Goal: Task Accomplishment & Management: Use online tool/utility

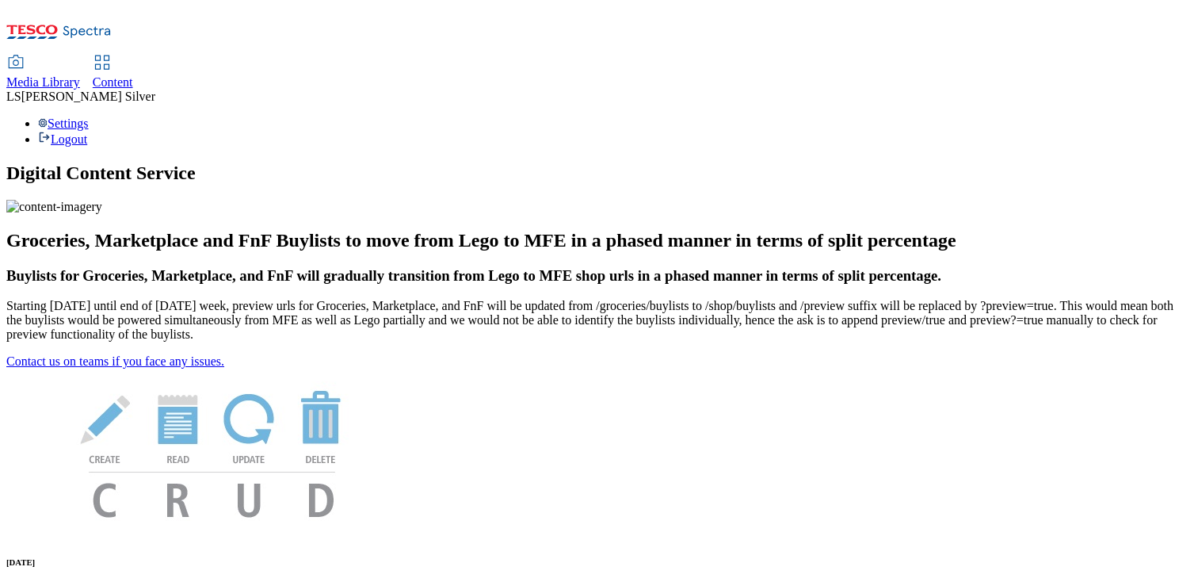
click at [80, 75] on span "Media Library" at bounding box center [43, 81] width 74 height 13
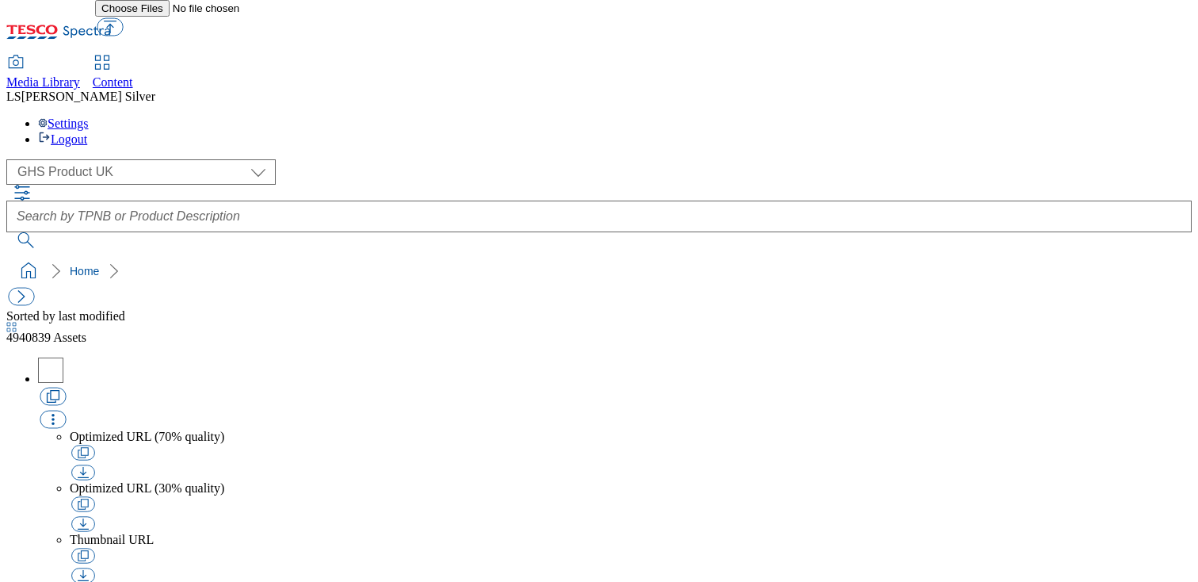
click at [78, 159] on div "( optional ) GHS Marketing UK GHS Product UK GHS Product UK" at bounding box center [598, 203] width 1185 height 89
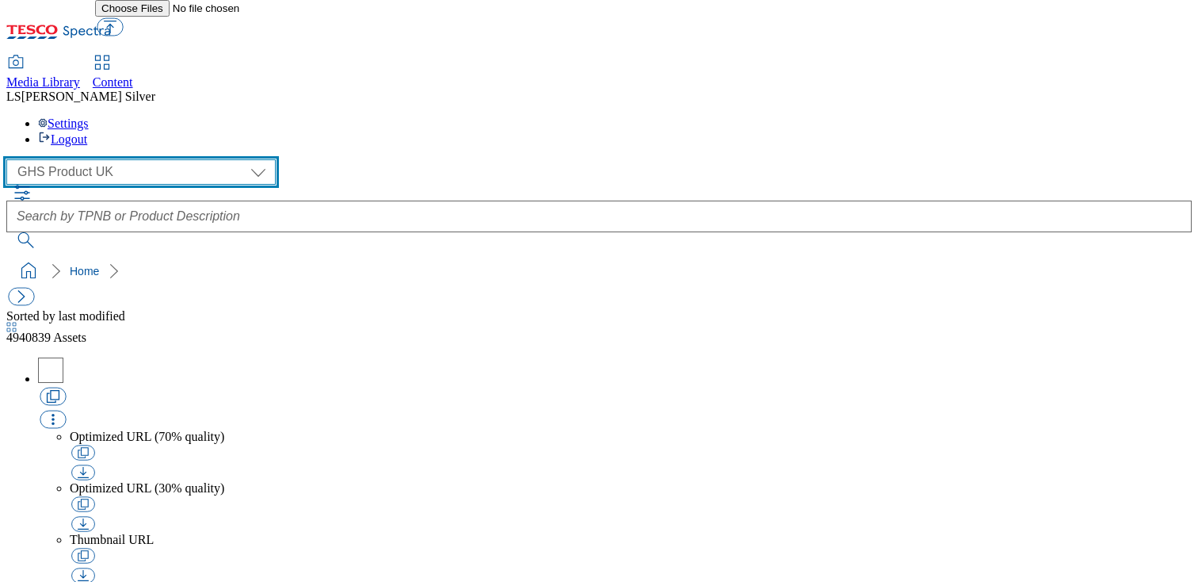
click at [73, 159] on select "GHS Marketing UK GHS Product UK" at bounding box center [140, 171] width 269 height 25
select select "flare-ghs-mktg"
click at [11, 159] on select "GHS Marketing UK GHS Product UK" at bounding box center [140, 171] width 269 height 25
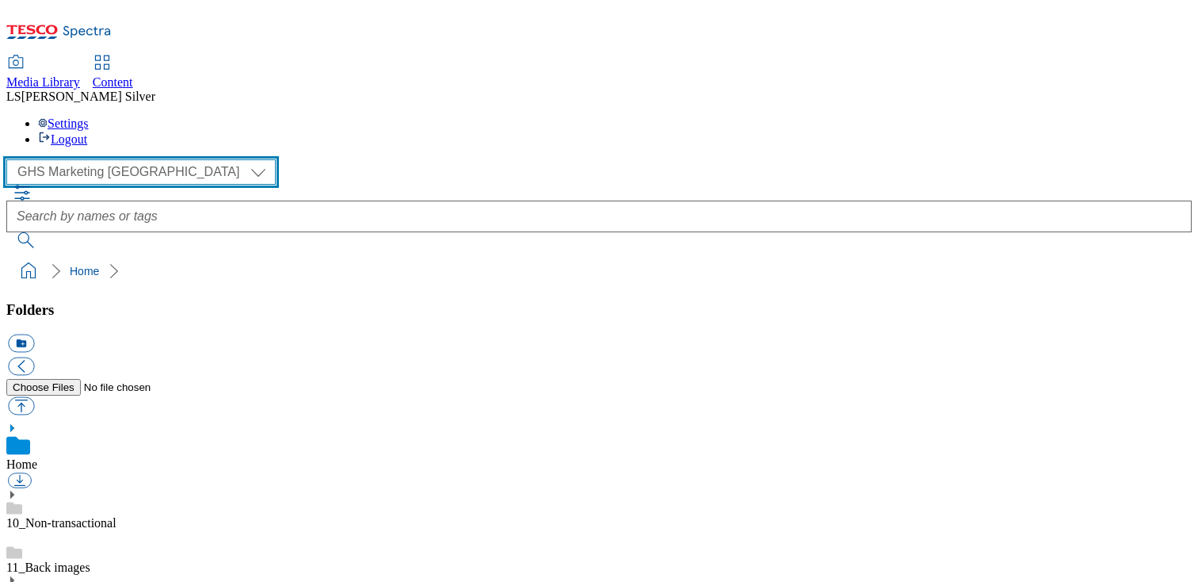
scroll to position [198, 0]
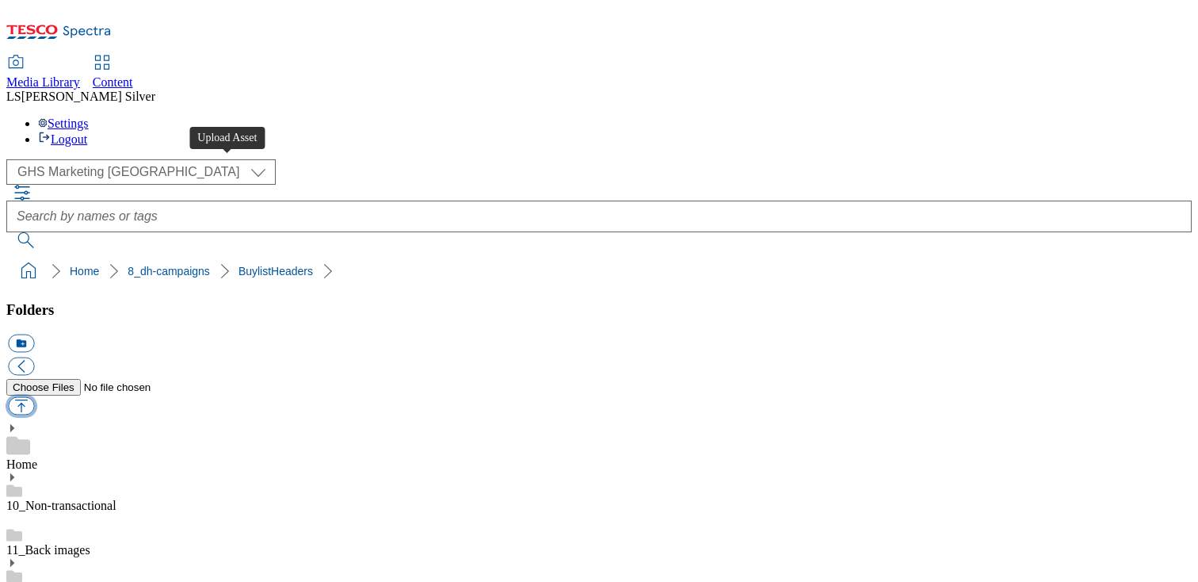
click at [34, 397] on button "button" at bounding box center [21, 406] width 26 height 18
type input "C:\fakepath\1758091330729-ad541485_Lindt_LegoBrand_2560x320_V1.jpg"
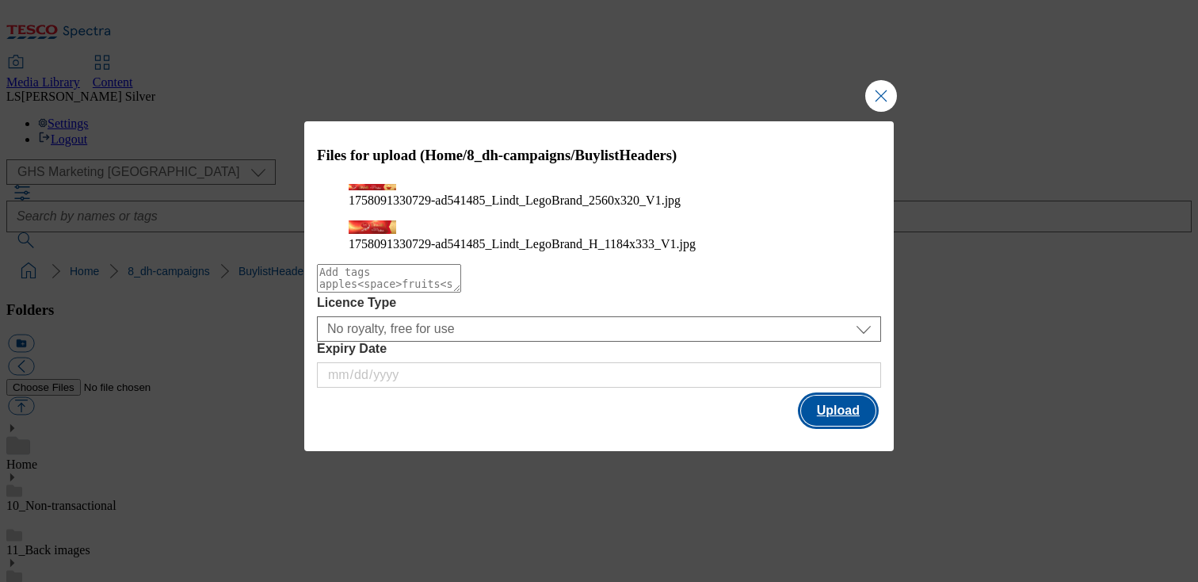
click at [839, 425] on button "Upload" at bounding box center [838, 410] width 74 height 30
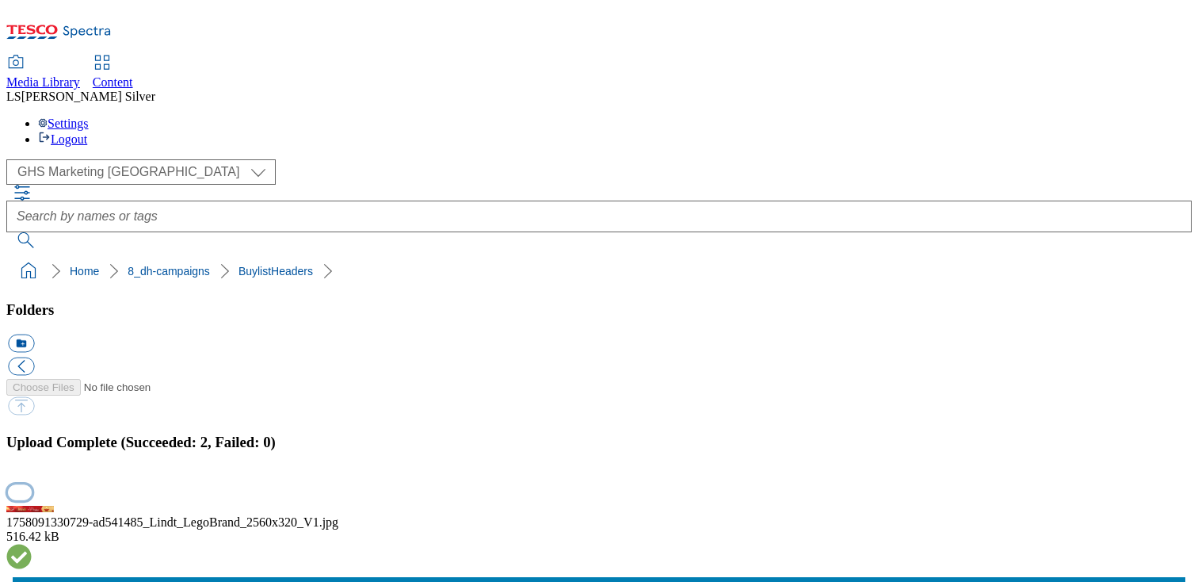
click at [32, 484] on button "button" at bounding box center [20, 491] width 24 height 15
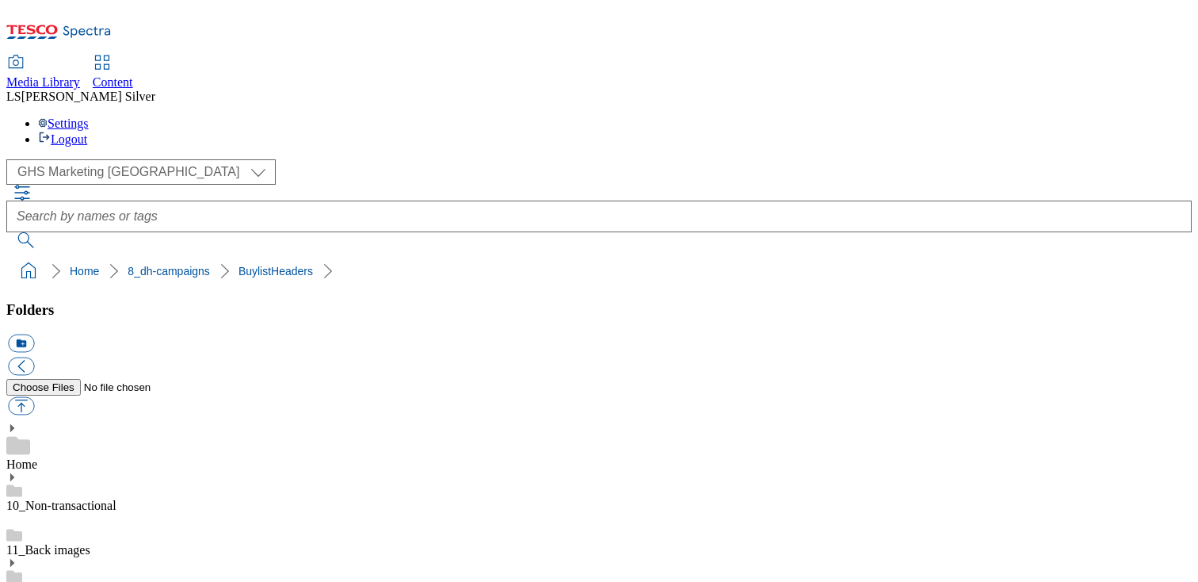
drag, startPoint x: 452, startPoint y: 365, endPoint x: 501, endPoint y: 367, distance: 49.1
copy div "ad541485"
click at [133, 75] on span "Content" at bounding box center [113, 81] width 40 height 13
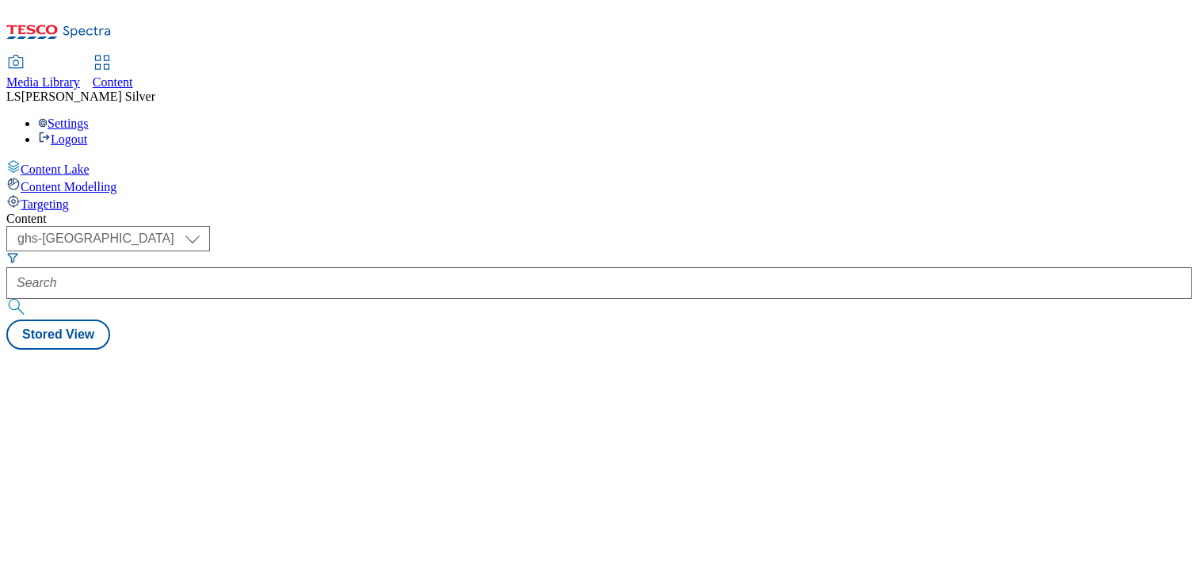
select select "ghs-uk"
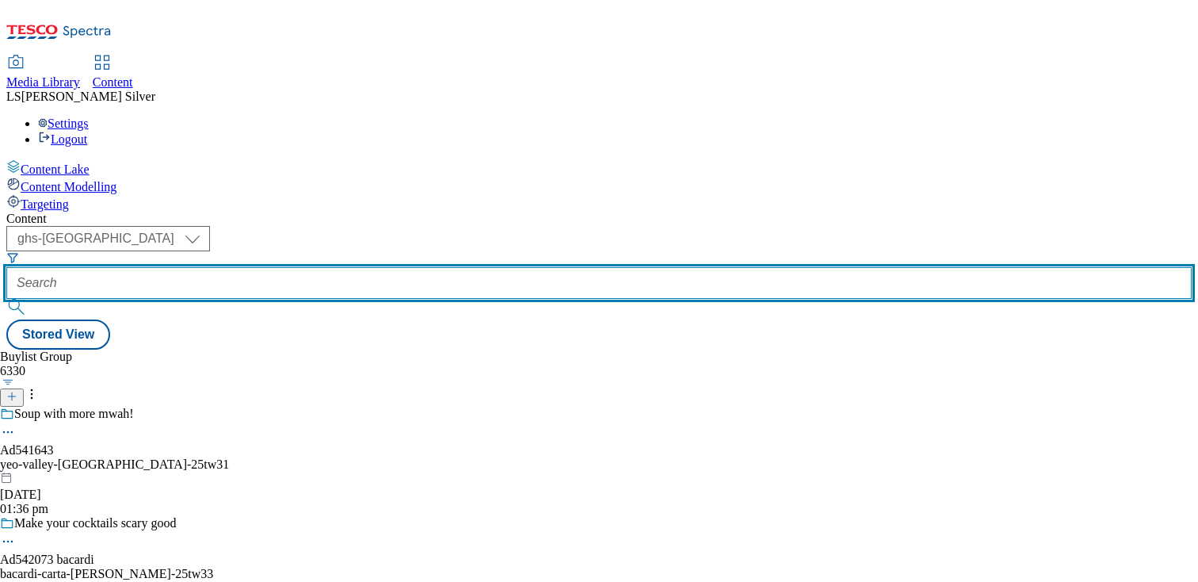
click at [400, 267] on input "text" at bounding box center [598, 283] width 1185 height 32
paste input "ad541485"
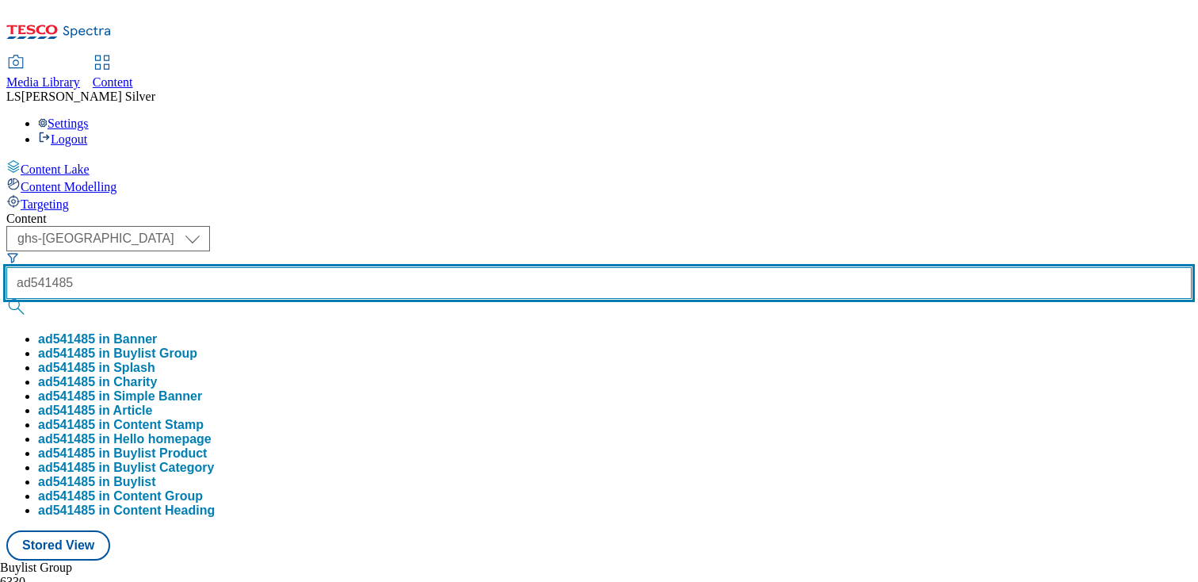
type input "ad541485"
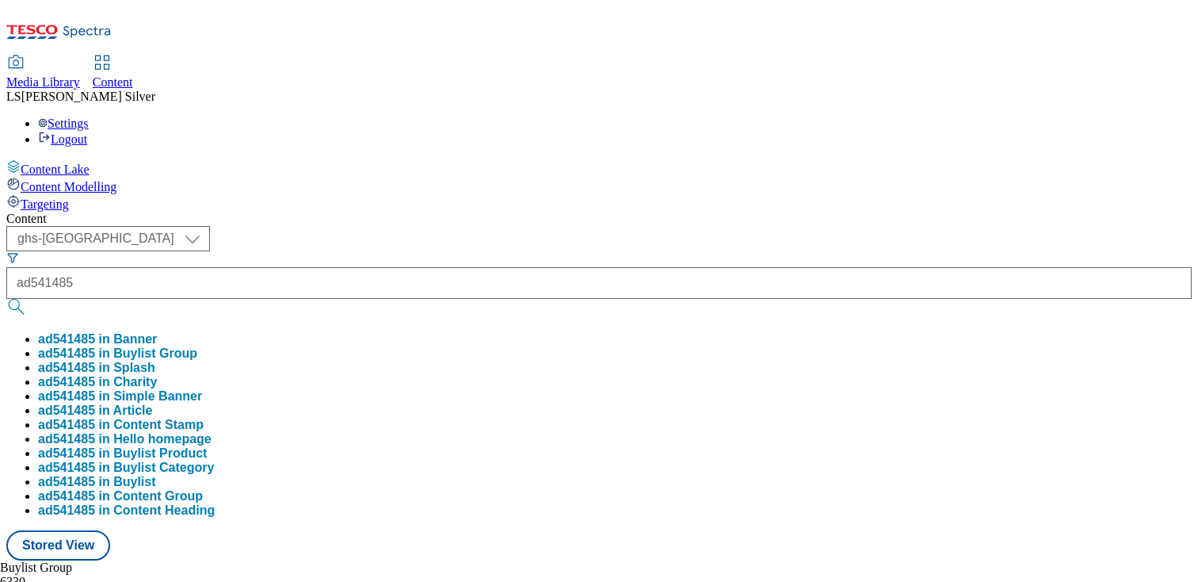
click at [155, 360] on button "ad541485 in Splash" at bounding box center [96, 367] width 117 height 14
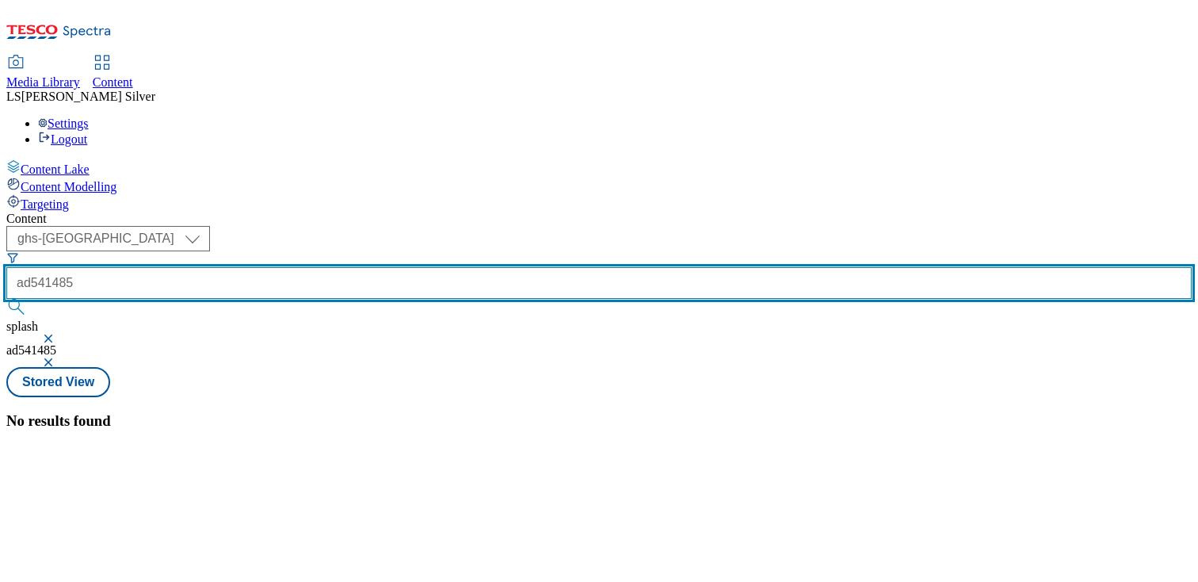
click at [383, 267] on input "ad541485" at bounding box center [598, 283] width 1185 height 32
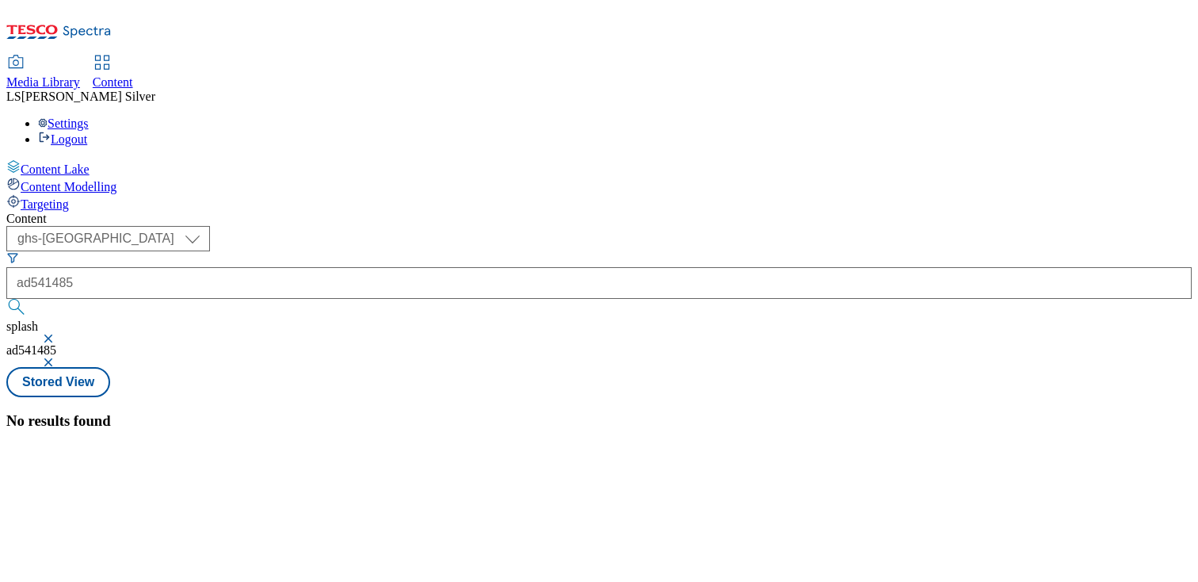
click at [58, 334] on button "button" at bounding box center [50, 339] width 16 height 10
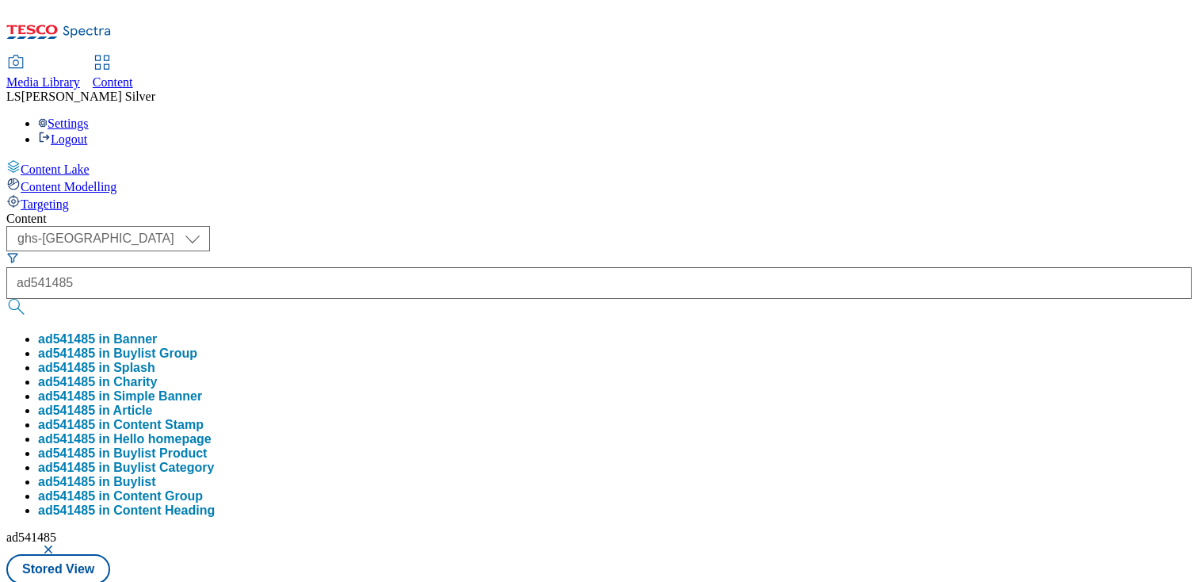
click at [197, 346] on button "ad541485 in Buylist Group" at bounding box center [117, 353] width 159 height 14
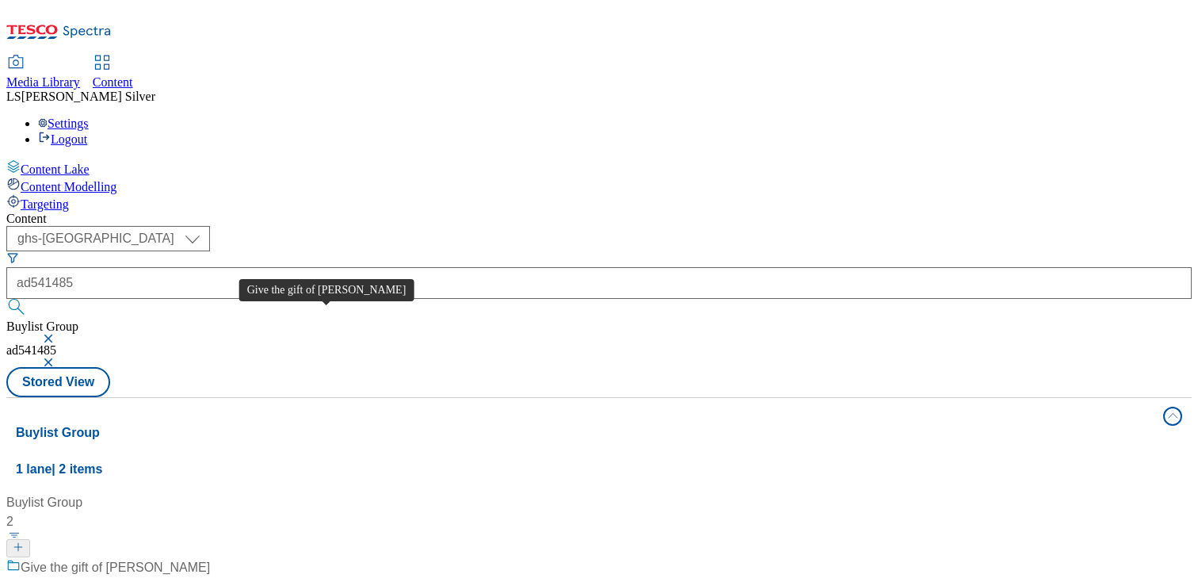
click at [210, 558] on div "Give the gift of bliss" at bounding box center [115, 567] width 189 height 19
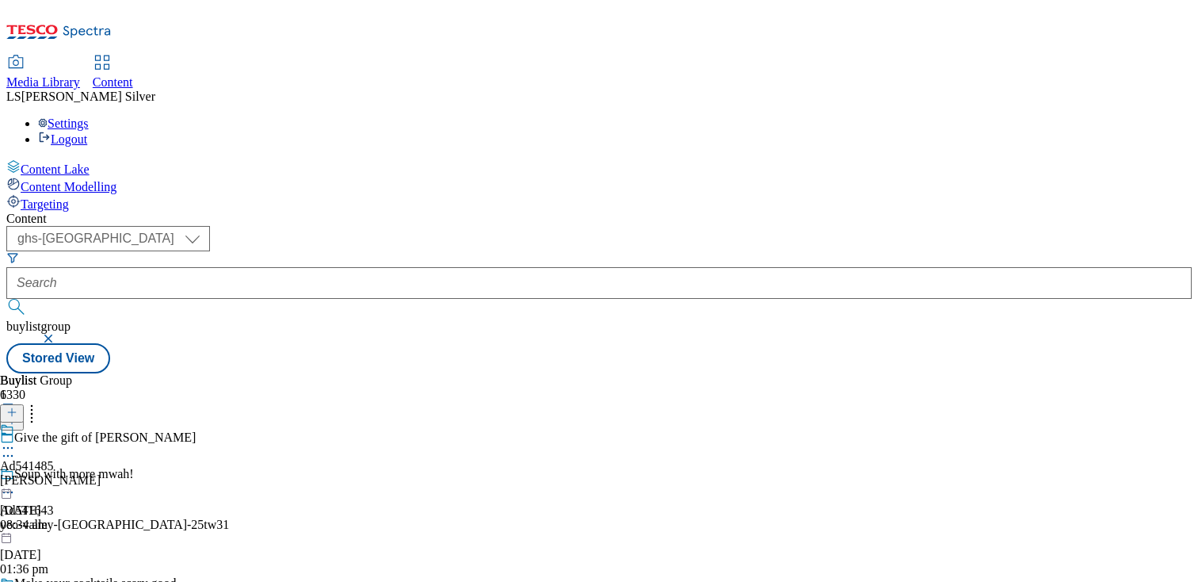
click at [101, 422] on div "Ad541485 lindt-lindor 17 Sept 2025 08:34 am" at bounding box center [50, 476] width 101 height 109
click at [16, 476] on icon at bounding box center [8, 484] width 16 height 16
click at [67, 512] on span "Edit" at bounding box center [58, 518] width 18 height 12
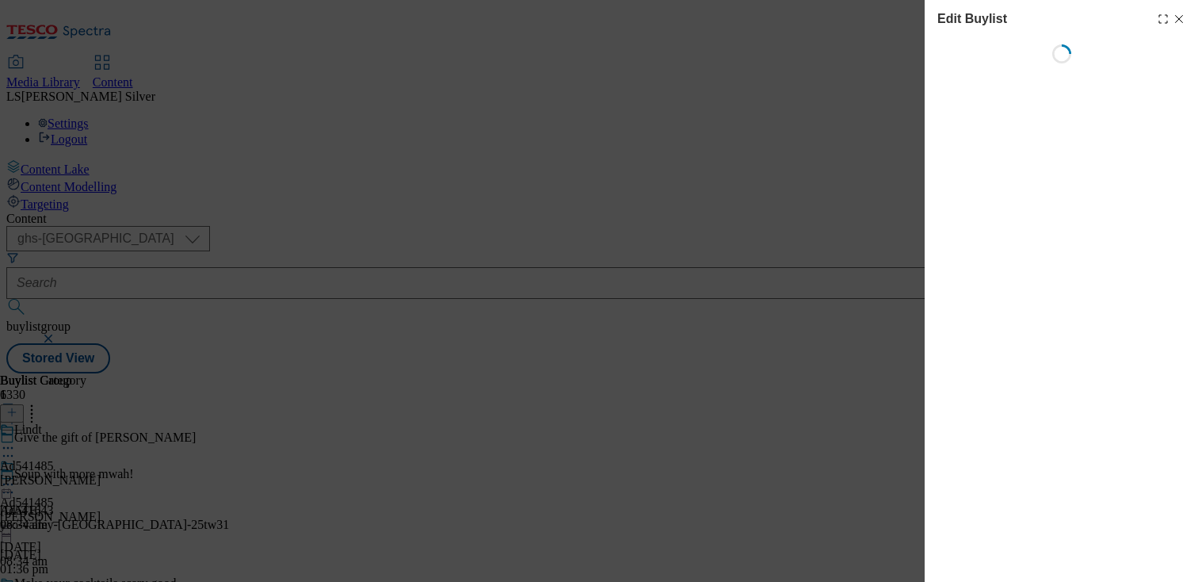
select select "tactical"
select select "supplier funded short term 1-3 weeks"
select select "dunnhumby"
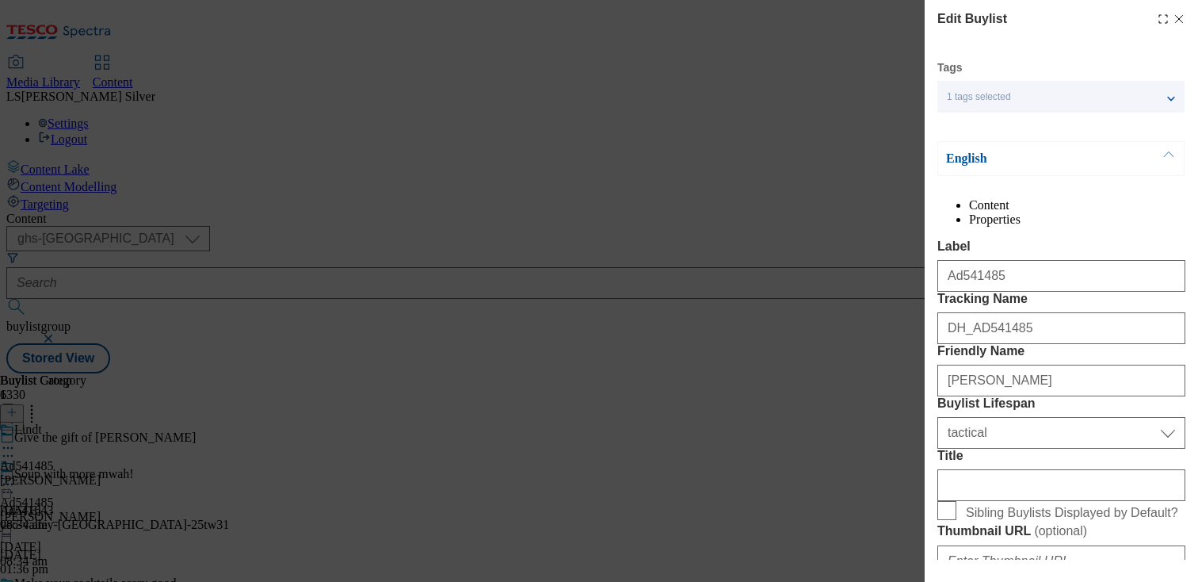
select select "Banner"
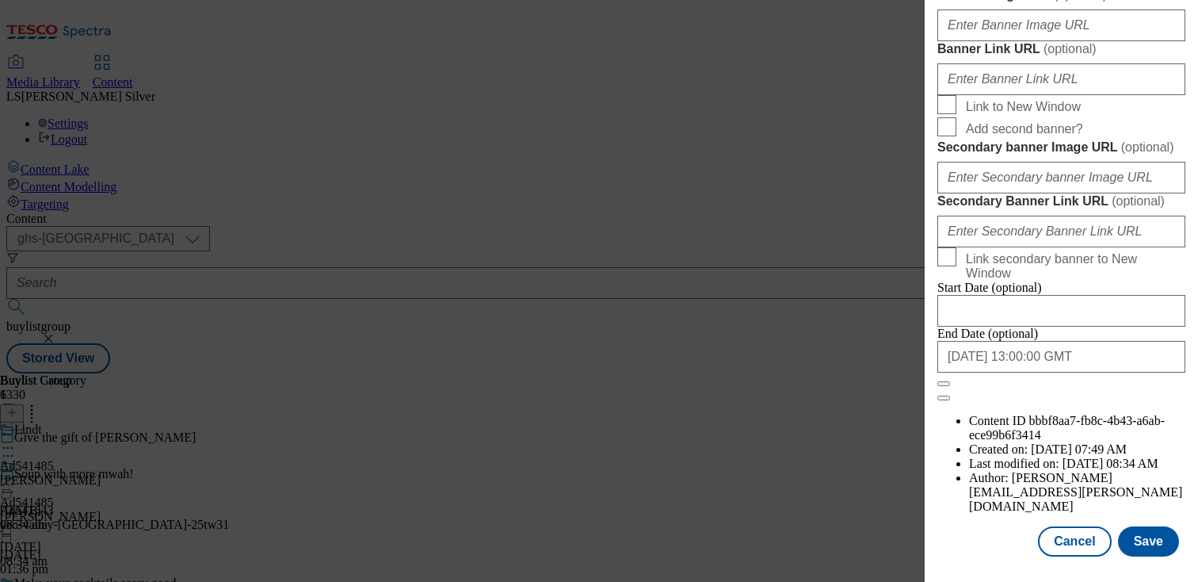
scroll to position [1380, 0]
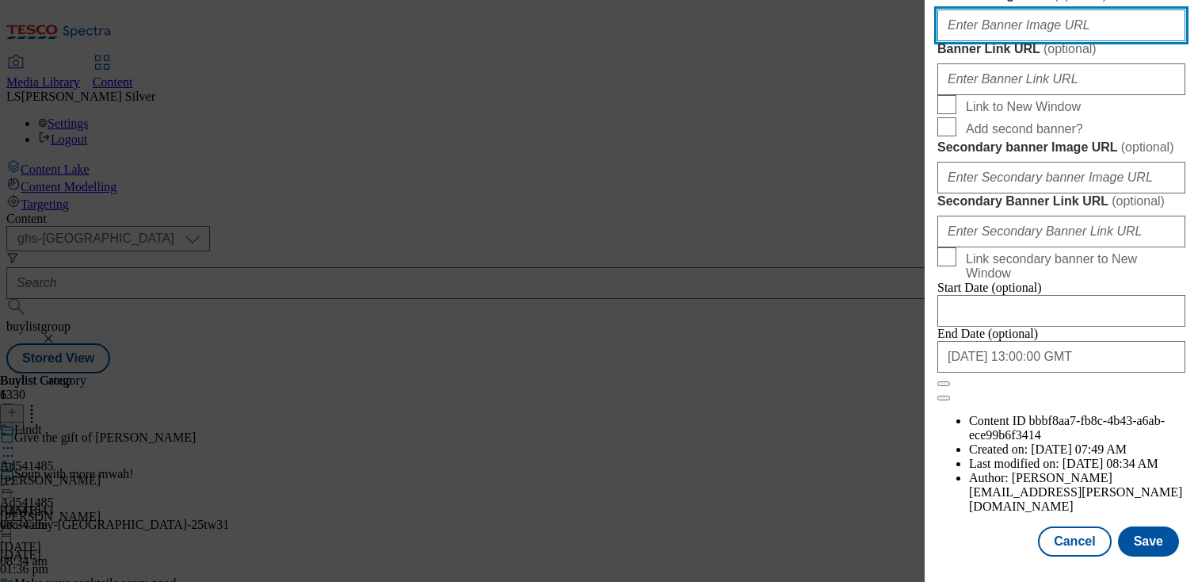
click at [1046, 41] on input "Banner Image URL ( optional )" at bounding box center [1061, 26] width 248 height 32
paste input "https://digitalcontent.api.tesco.com/v2/media/ghs-mktg/d7beb760-7a20-490c-99b1-…"
type input "https://digitalcontent.api.tesco.com/v2/media/ghs-mktg/d7beb760-7a20-490c-99b1-…"
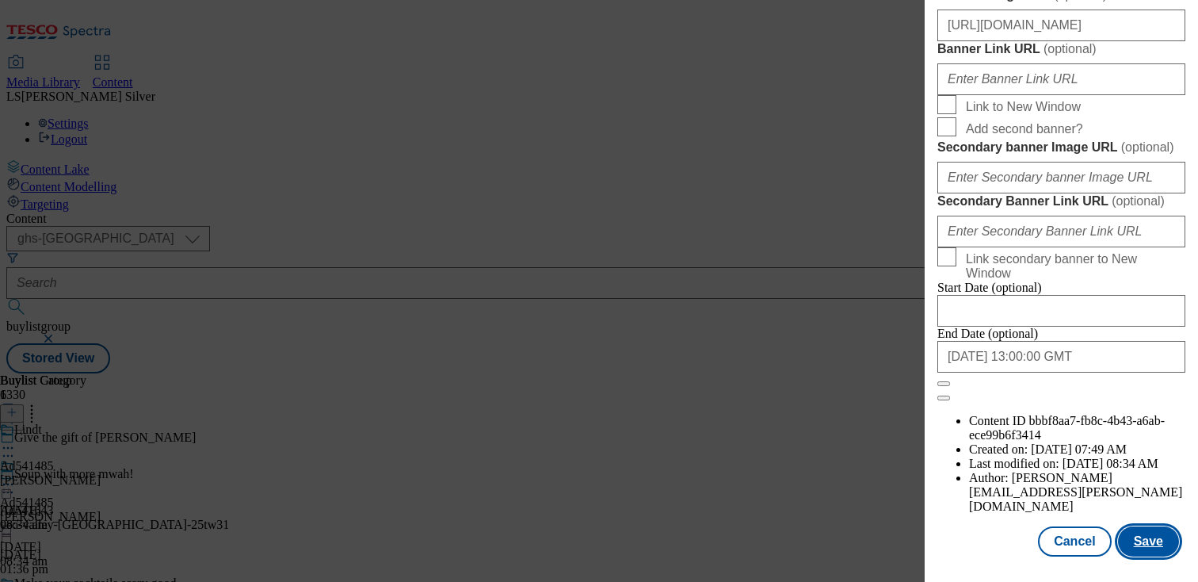
scroll to position [0, 0]
click at [1122, 527] on button "Save" at bounding box center [1148, 541] width 61 height 30
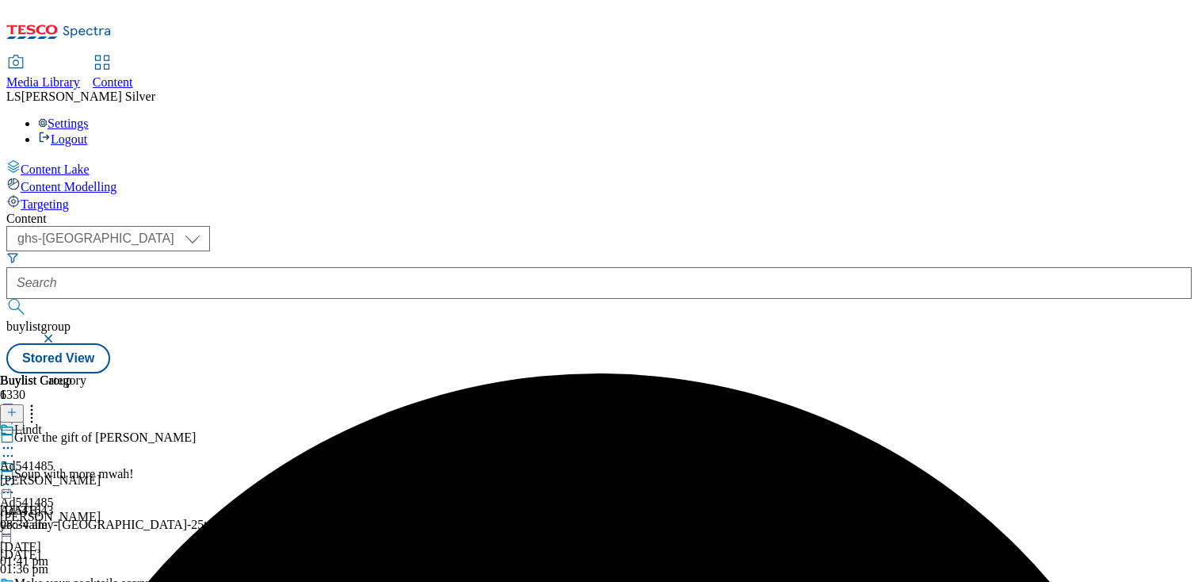
click at [16, 476] on icon at bounding box center [8, 484] width 16 height 16
click at [93, 581] on button "Preview" at bounding box center [62, 590] width 61 height 18
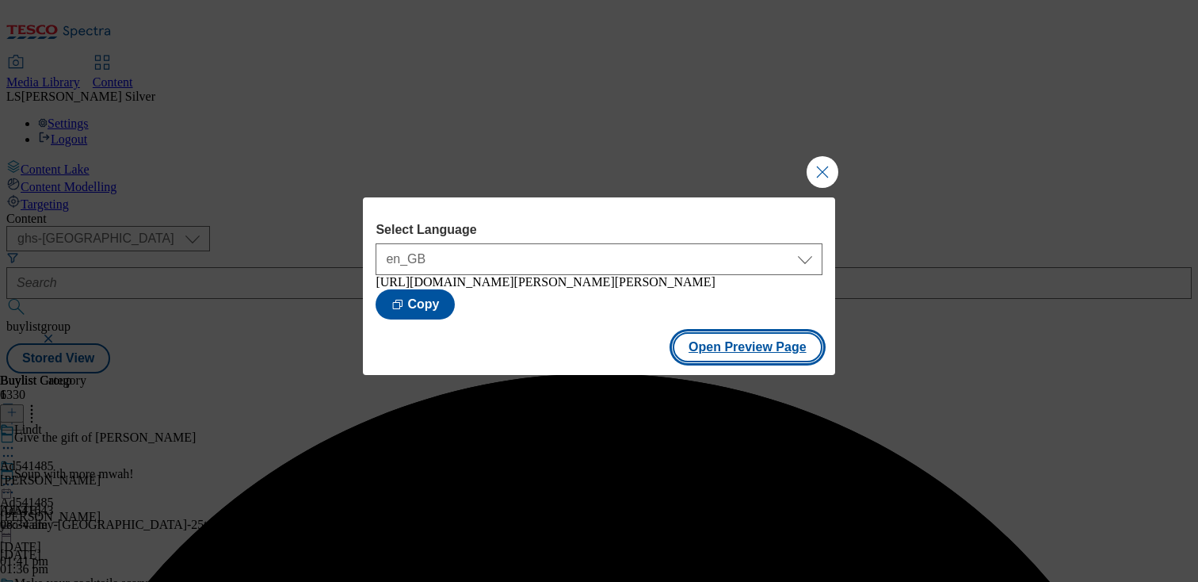
click at [694, 352] on button "Open Preview Page" at bounding box center [748, 347] width 150 height 30
click at [817, 177] on button "Close Modal" at bounding box center [823, 172] width 32 height 32
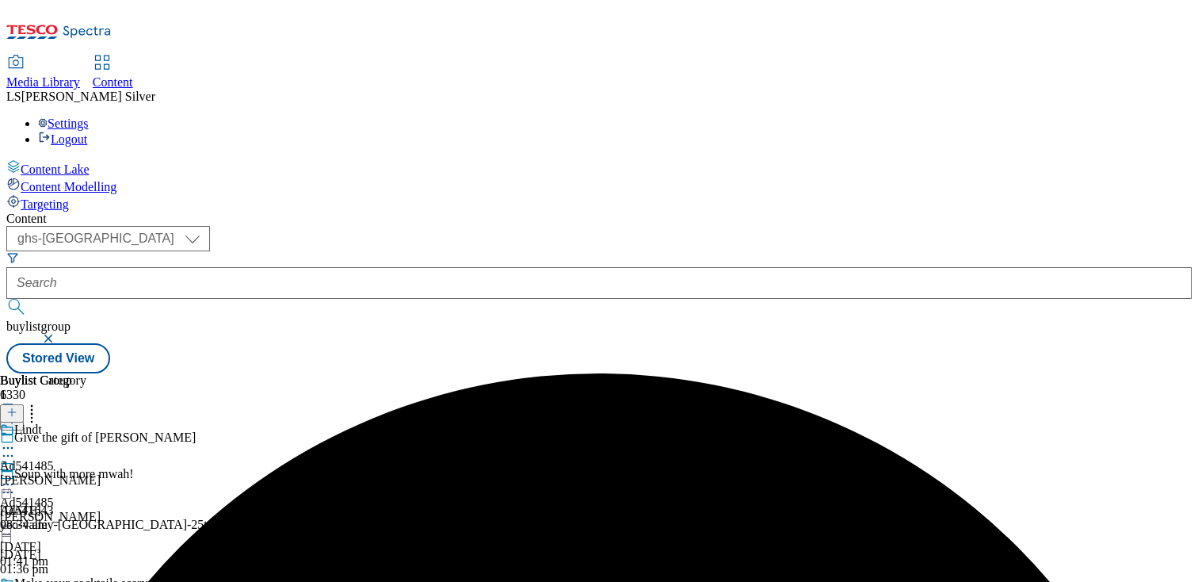
click at [16, 476] on icon at bounding box center [8, 484] width 16 height 16
